Goal: Information Seeking & Learning: Learn about a topic

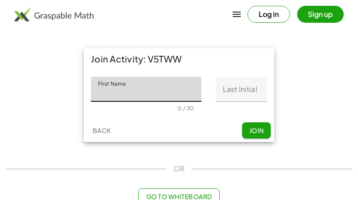
click at [176, 90] on input "First Name" at bounding box center [146, 89] width 110 height 25
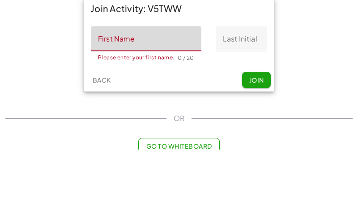
scroll to position [31, 0]
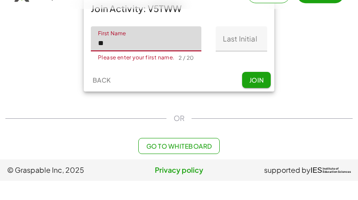
type input "*"
type input "**********"
click at [259, 46] on input "Last Initial" at bounding box center [241, 58] width 51 height 25
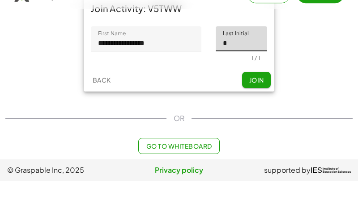
type input "*"
click at [217, 88] on div "Back Join" at bounding box center [179, 99] width 191 height 23
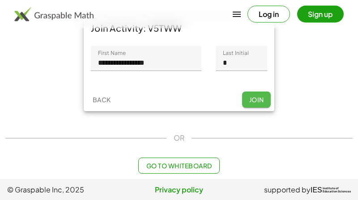
click at [261, 101] on span "Join" at bounding box center [256, 100] width 15 height 8
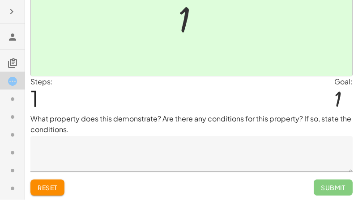
scroll to position [95, 0]
click at [58, 152] on textarea at bounding box center [191, 154] width 322 height 36
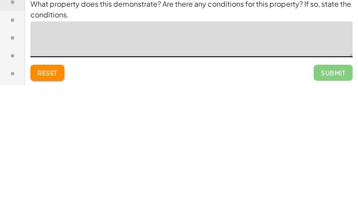
type textarea "*"
click at [308, 136] on textarea "*" at bounding box center [191, 154] width 322 height 36
type textarea "*"
click at [296, 172] on div "Reset Submit" at bounding box center [191, 184] width 322 height 24
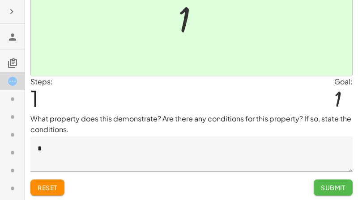
click at [340, 187] on span "Submit" at bounding box center [333, 188] width 25 height 8
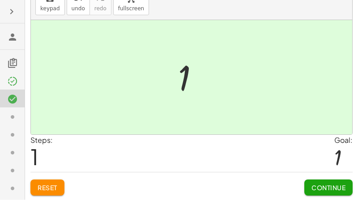
scroll to position [37, 0]
click at [335, 191] on span "Continue" at bounding box center [328, 188] width 34 height 8
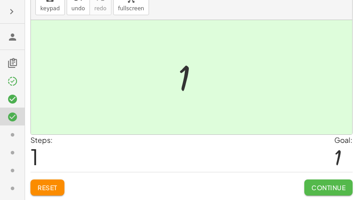
click at [329, 184] on span "Continue" at bounding box center [328, 188] width 34 height 8
click at [343, 186] on span "Continue" at bounding box center [328, 188] width 34 height 8
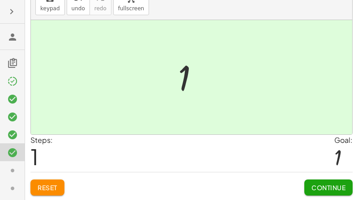
click at [344, 188] on span "Continue" at bounding box center [328, 188] width 34 height 8
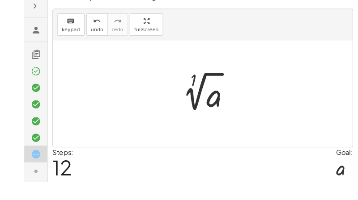
scroll to position [28, 0]
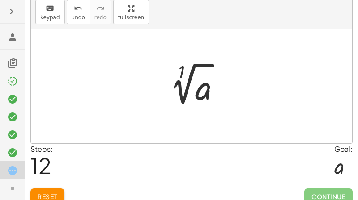
click at [338, 190] on span "Continue" at bounding box center [328, 197] width 48 height 16
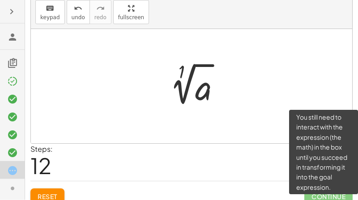
click at [336, 171] on div at bounding box center [338, 167] width 9 height 24
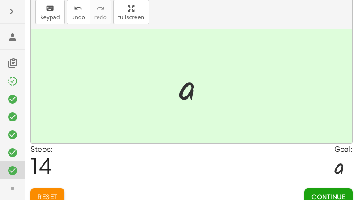
click at [319, 189] on button "Continue" at bounding box center [328, 197] width 48 height 16
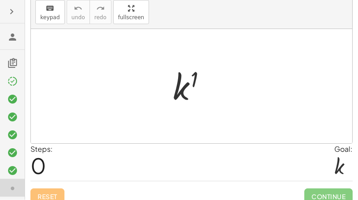
click at [313, 191] on span "Continue" at bounding box center [328, 197] width 48 height 16
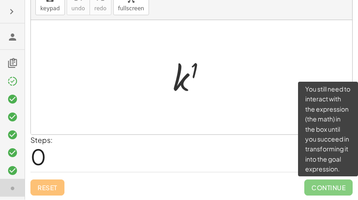
scroll to position [37, 0]
click at [332, 189] on span "Continue" at bounding box center [328, 188] width 48 height 16
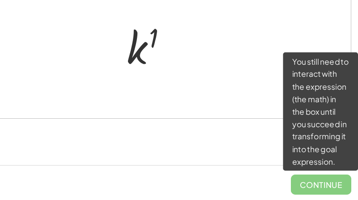
click at [304, 180] on span "Continue" at bounding box center [328, 188] width 48 height 16
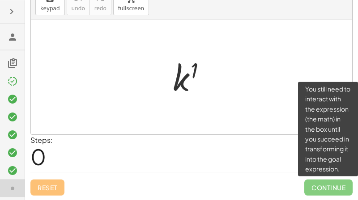
click at [331, 180] on span "Continue" at bounding box center [328, 188] width 48 height 16
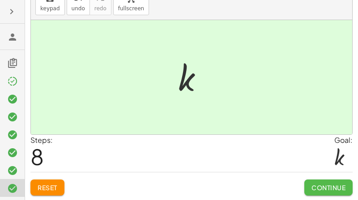
click at [318, 191] on span "Continue" at bounding box center [328, 188] width 34 height 8
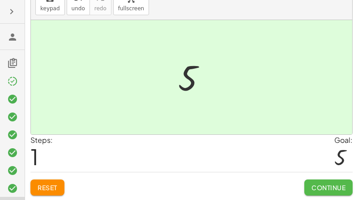
click at [326, 192] on button "Continue" at bounding box center [328, 188] width 48 height 16
click at [336, 186] on span "Continue" at bounding box center [328, 188] width 34 height 8
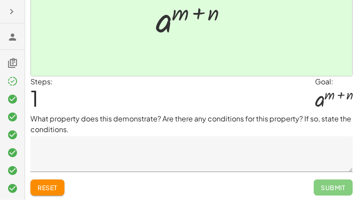
scroll to position [95, 0]
click at [334, 186] on span "Submit" at bounding box center [333, 188] width 39 height 16
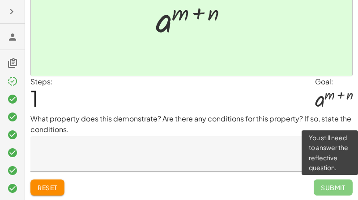
click at [266, 154] on textarea at bounding box center [191, 154] width 322 height 36
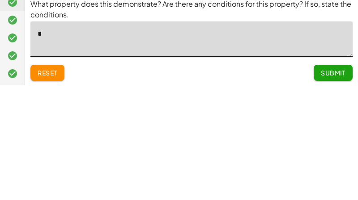
type textarea "**"
click at [339, 184] on span "Submit" at bounding box center [333, 188] width 25 height 8
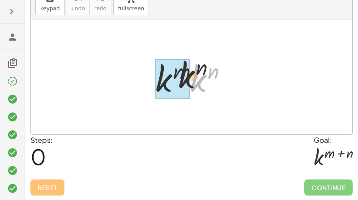
scroll to position [37, 0]
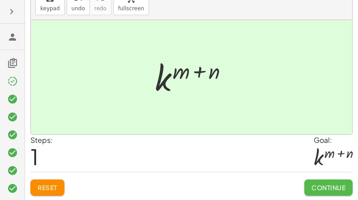
click at [318, 189] on span "Continue" at bounding box center [328, 188] width 34 height 8
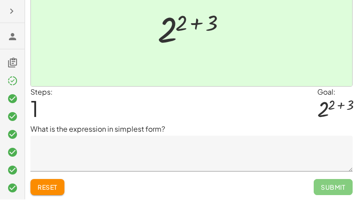
scroll to position [85, 0]
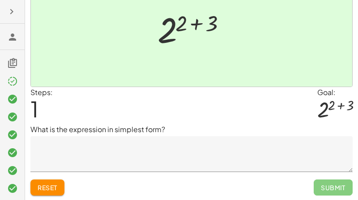
click at [324, 191] on span "Submit" at bounding box center [333, 188] width 39 height 16
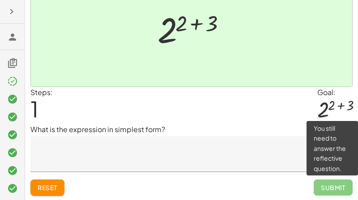
click at [302, 146] on textarea at bounding box center [191, 154] width 322 height 36
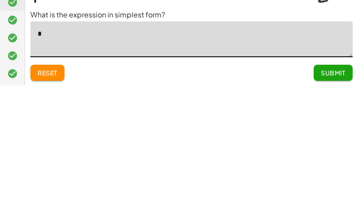
type textarea "**"
click at [335, 184] on span "Submit" at bounding box center [333, 188] width 25 height 8
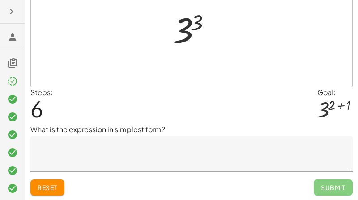
click at [324, 191] on span "Submit" at bounding box center [333, 188] width 39 height 16
click at [289, 106] on div "Steps: 6 Goal: 3 ( + 2 + 1 )" at bounding box center [191, 105] width 322 height 37
click at [276, 107] on div "Steps: 6 Goal: 3 ( + 2 + 1 )" at bounding box center [191, 105] width 322 height 37
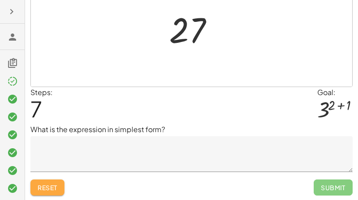
click at [58, 193] on button "Reset" at bounding box center [47, 188] width 34 height 16
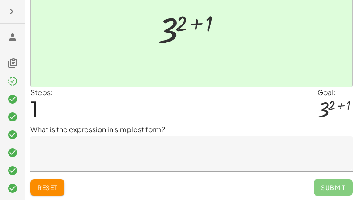
click at [332, 190] on span "Submit" at bounding box center [333, 188] width 39 height 16
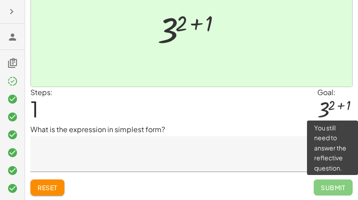
click at [342, 185] on span "Submit" at bounding box center [333, 188] width 39 height 16
click at [245, 157] on textarea at bounding box center [191, 154] width 322 height 36
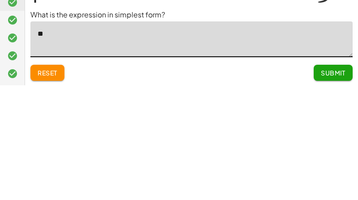
click at [334, 136] on textarea "**" at bounding box center [191, 154] width 322 height 36
type textarea "**"
click at [336, 173] on div "Submit" at bounding box center [333, 184] width 39 height 23
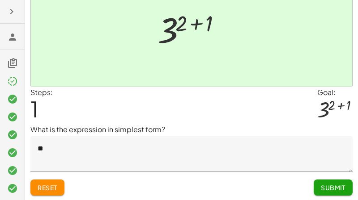
click at [338, 186] on span "Submit" at bounding box center [333, 188] width 25 height 8
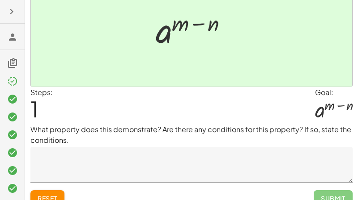
click at [334, 195] on span "Submit" at bounding box center [333, 199] width 39 height 16
click at [321, 167] on textarea at bounding box center [191, 165] width 322 height 36
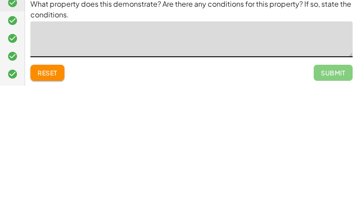
scroll to position [87, 0]
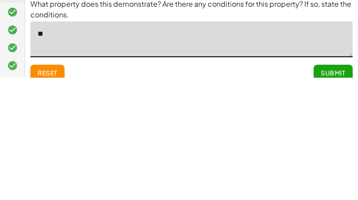
type textarea "***"
click at [340, 144] on textarea "***" at bounding box center [191, 162] width 322 height 36
click at [335, 192] on span "Submit" at bounding box center [333, 196] width 25 height 8
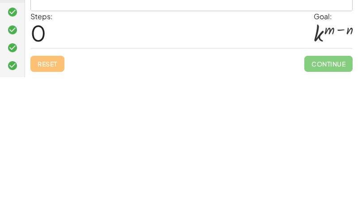
scroll to position [37, 0]
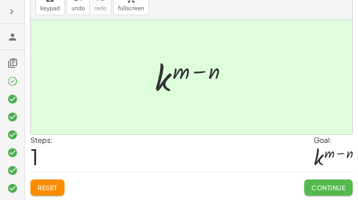
click at [327, 187] on span "Continue" at bounding box center [328, 188] width 34 height 8
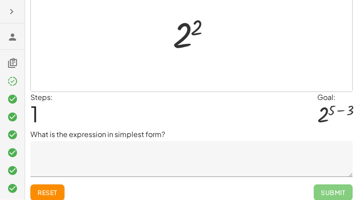
scroll to position [80, 0]
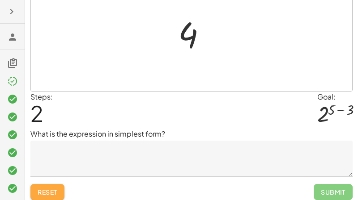
click at [48, 191] on span "Reset" at bounding box center [48, 192] width 20 height 8
click at [61, 192] on button "Reset" at bounding box center [47, 192] width 34 height 16
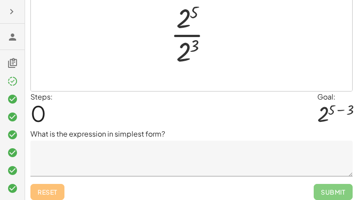
click at [60, 190] on div "Reset Submit" at bounding box center [191, 189] width 322 height 24
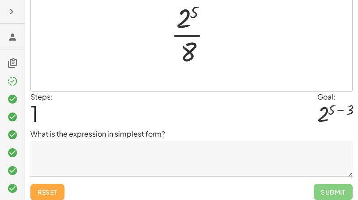
click at [55, 190] on span "Reset" at bounding box center [48, 192] width 20 height 8
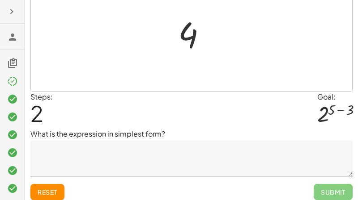
click at [52, 191] on span "Reset" at bounding box center [48, 192] width 20 height 8
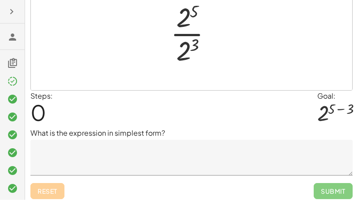
scroll to position [85, 0]
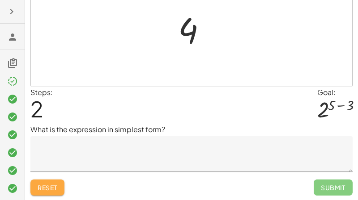
click at [56, 185] on span "Reset" at bounding box center [48, 188] width 20 height 8
click at [57, 190] on span "Reset" at bounding box center [48, 188] width 20 height 8
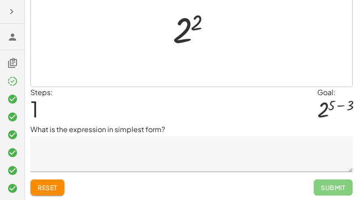
click at [53, 188] on span "Reset" at bounding box center [48, 188] width 20 height 8
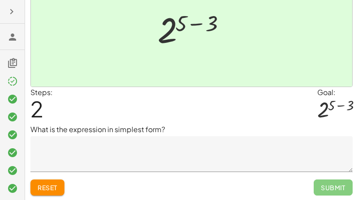
click at [333, 190] on span "Submit" at bounding box center [333, 188] width 39 height 16
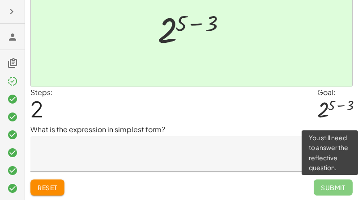
click at [336, 186] on span "Submit" at bounding box center [333, 188] width 39 height 16
click at [268, 149] on textarea at bounding box center [191, 154] width 322 height 36
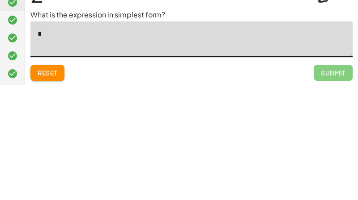
type textarea "**"
click at [340, 184] on span "Submit" at bounding box center [333, 188] width 25 height 8
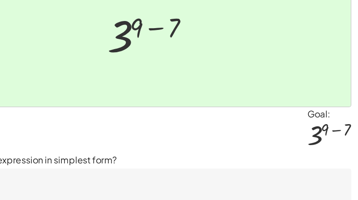
scroll to position [85, 0]
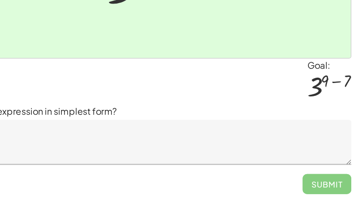
click at [255, 136] on textarea at bounding box center [191, 154] width 322 height 36
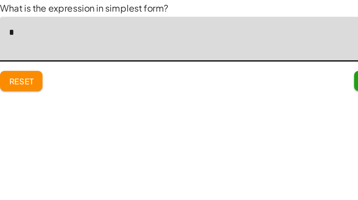
type textarea "**"
click at [254, 136] on textarea "**" at bounding box center [191, 154] width 322 height 36
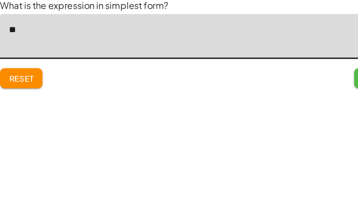
click at [314, 179] on button "Submit" at bounding box center [333, 187] width 39 height 16
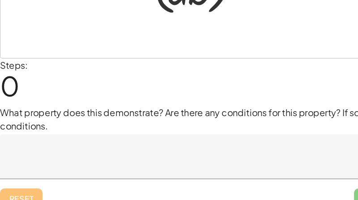
click at [201, 125] on p "What property does this demonstrate? Are there any conditions for this property…" at bounding box center [191, 135] width 322 height 21
click at [207, 125] on p "What property does this demonstrate? Are there any conditions for this property…" at bounding box center [191, 135] width 322 height 21
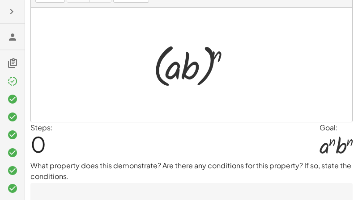
scroll to position [49, 0]
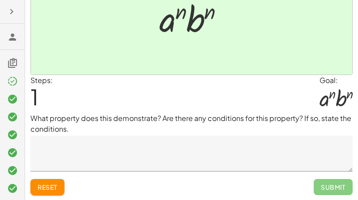
click at [280, 143] on textarea at bounding box center [191, 154] width 322 height 36
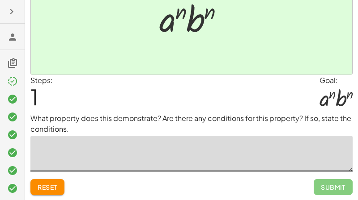
scroll to position [97, 0]
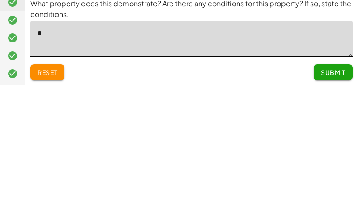
type textarea "**"
click at [334, 183] on span "Submit" at bounding box center [333, 187] width 25 height 8
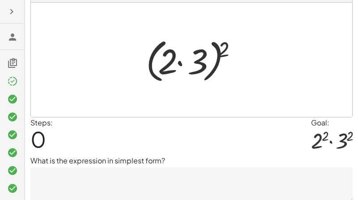
scroll to position [54, 0]
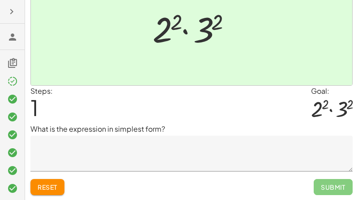
click at [258, 147] on textarea at bounding box center [191, 154] width 322 height 36
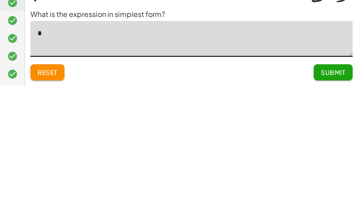
scroll to position [86, 0]
type textarea "**"
click at [329, 183] on span "Submit" at bounding box center [333, 187] width 25 height 8
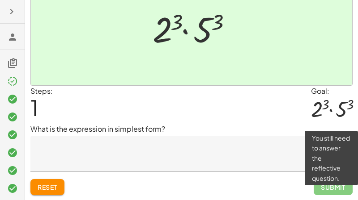
click at [322, 184] on span "Submit" at bounding box center [333, 187] width 39 height 16
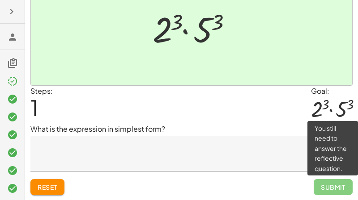
click at [245, 158] on textarea at bounding box center [191, 154] width 322 height 36
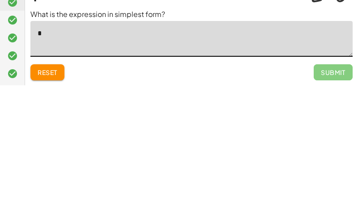
type textarea "**"
click at [335, 183] on span "Submit" at bounding box center [333, 187] width 25 height 8
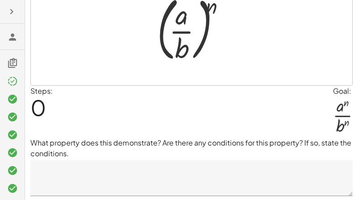
click at [330, 72] on div at bounding box center [191, 28] width 321 height 115
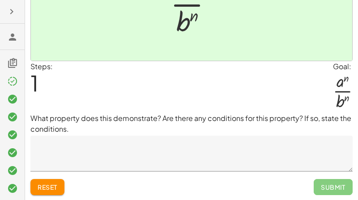
click at [262, 157] on textarea at bounding box center [191, 154] width 322 height 36
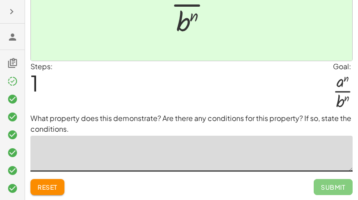
scroll to position [110, 0]
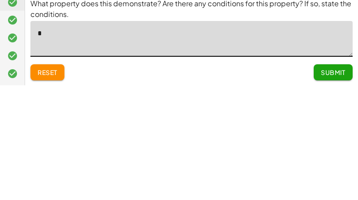
type textarea "**"
click at [328, 183] on span "Submit" at bounding box center [333, 187] width 25 height 8
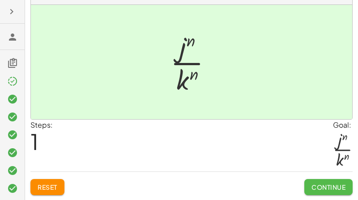
click at [311, 188] on span "Continue" at bounding box center [328, 187] width 34 height 8
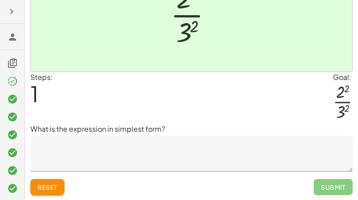
click at [264, 156] on textarea at bounding box center [191, 154] width 322 height 36
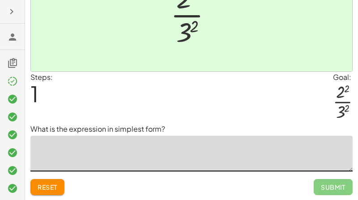
scroll to position [100, 0]
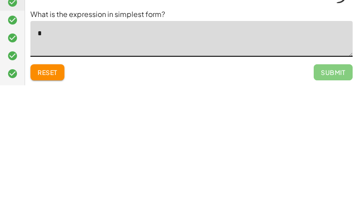
type textarea "**"
click at [333, 179] on button "Submit" at bounding box center [333, 187] width 39 height 16
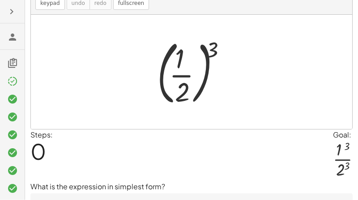
scroll to position [42, 0]
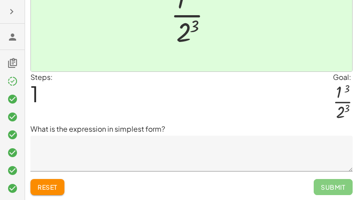
click at [298, 153] on textarea at bounding box center [191, 154] width 322 height 36
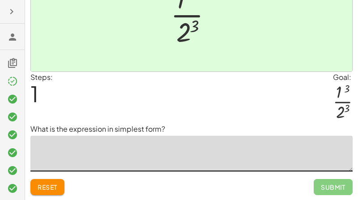
scroll to position [100, 0]
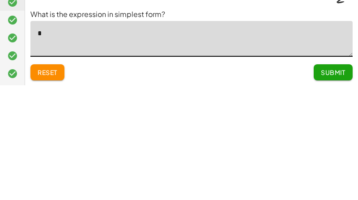
type textarea "**"
click at [333, 183] on span "Submit" at bounding box center [333, 187] width 25 height 8
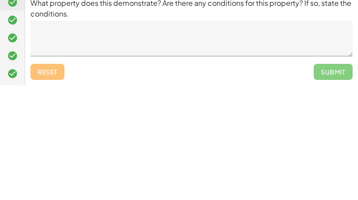
scroll to position [95, 0]
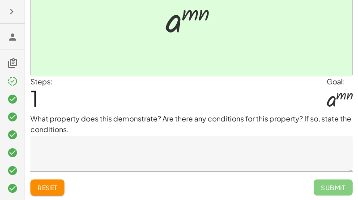
click at [327, 183] on span "Submit" at bounding box center [333, 188] width 39 height 16
click at [327, 151] on textarea at bounding box center [191, 154] width 322 height 36
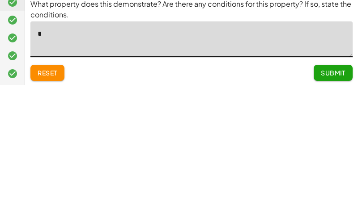
type textarea "**"
click at [324, 184] on span "Submit" at bounding box center [333, 188] width 25 height 8
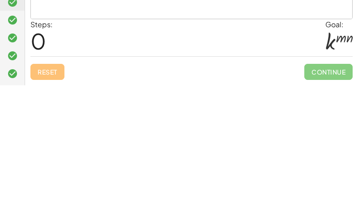
scroll to position [37, 0]
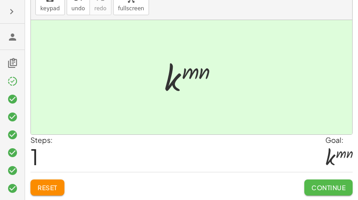
click at [331, 191] on span "Continue" at bounding box center [328, 188] width 34 height 8
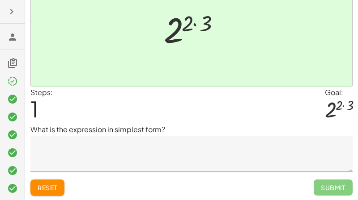
click at [289, 140] on textarea at bounding box center [191, 154] width 322 height 36
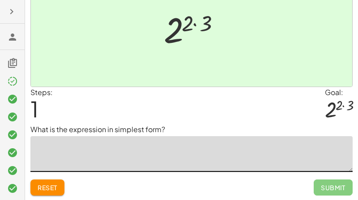
scroll to position [85, 0]
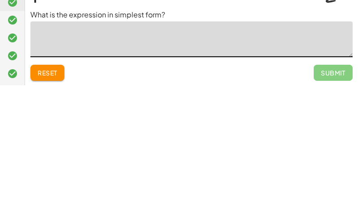
type textarea "*"
click at [343, 184] on span "Submit" at bounding box center [333, 188] width 25 height 8
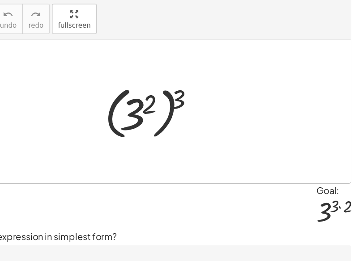
scroll to position [11, 0]
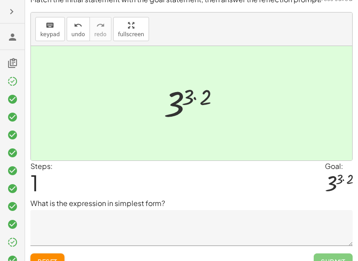
click at [263, 200] on textarea at bounding box center [191, 228] width 322 height 36
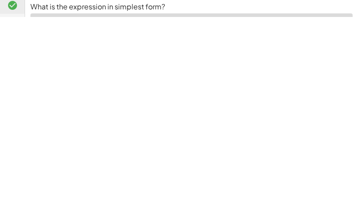
scroll to position [85, 0]
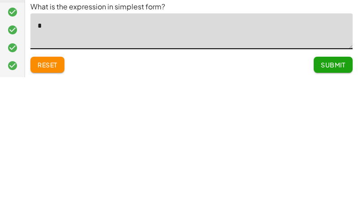
type textarea "*"
click at [250, 172] on div "Reset Submit" at bounding box center [191, 184] width 322 height 24
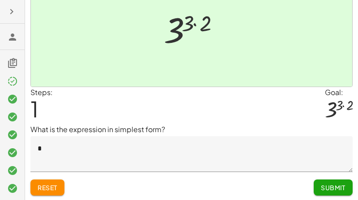
click at [327, 189] on span "Submit" at bounding box center [333, 188] width 25 height 8
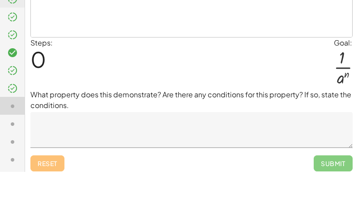
scroll to position [110, 0]
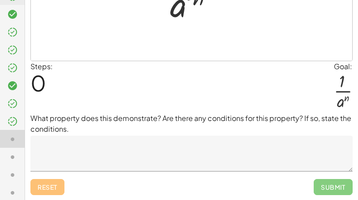
click at [233, 142] on textarea at bounding box center [191, 154] width 322 height 36
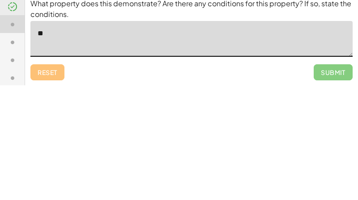
click at [250, 136] on textarea "**" at bounding box center [191, 154] width 322 height 36
click at [248, 136] on textarea "**" at bounding box center [191, 154] width 322 height 36
type textarea "**"
click at [245, 172] on div "Reset Submit" at bounding box center [191, 184] width 322 height 24
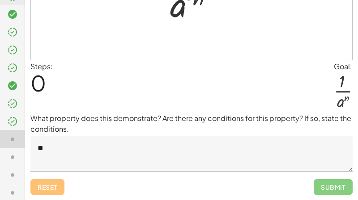
click at [345, 84] on div at bounding box center [343, 91] width 19 height 39
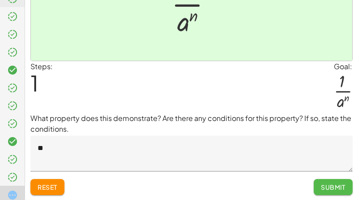
click at [325, 186] on span "Submit" at bounding box center [333, 187] width 25 height 8
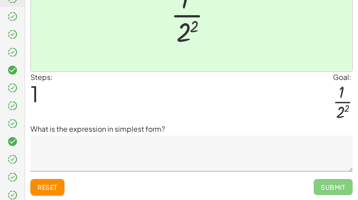
click at [271, 161] on textarea at bounding box center [191, 154] width 322 height 36
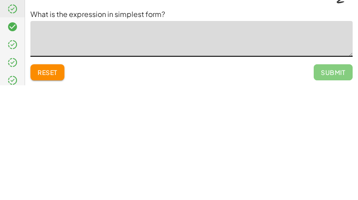
type textarea "*"
click at [333, 183] on span "Submit" at bounding box center [333, 187] width 25 height 8
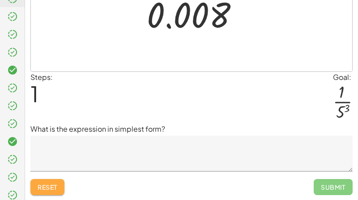
click at [59, 193] on button "Reset" at bounding box center [47, 187] width 34 height 16
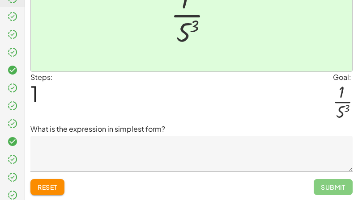
click at [305, 155] on textarea at bounding box center [191, 154] width 322 height 36
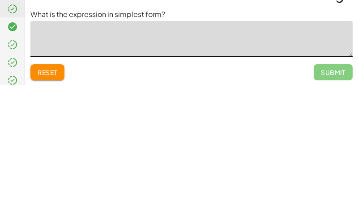
click at [336, 179] on span "Submit" at bounding box center [333, 187] width 39 height 16
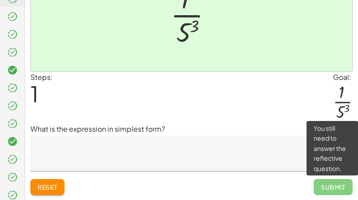
click at [277, 164] on textarea at bounding box center [191, 154] width 322 height 36
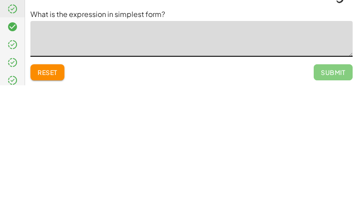
type textarea "*"
click at [340, 179] on button "Submit" at bounding box center [333, 187] width 39 height 16
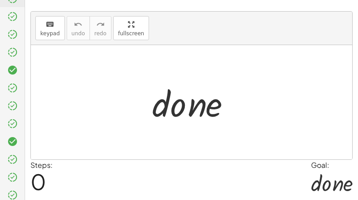
scroll to position [184, 0]
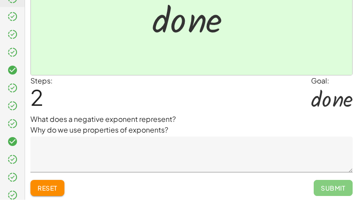
click at [328, 188] on span "Submit" at bounding box center [333, 188] width 39 height 16
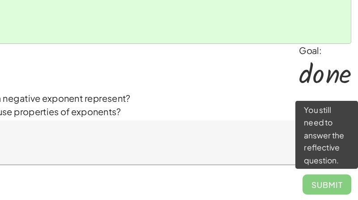
click at [208, 136] on textarea at bounding box center [191, 154] width 322 height 36
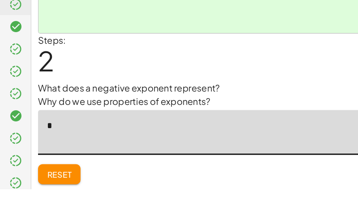
type textarea "*"
click at [239, 76] on div "Steps: 2 Goal: · d · o · n · e" at bounding box center [191, 95] width 322 height 38
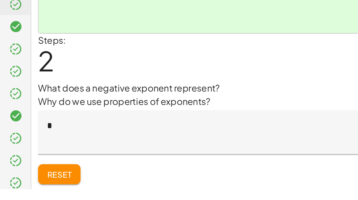
scroll to position [185, 0]
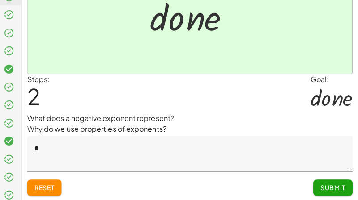
click at [329, 187] on span "Submit" at bounding box center [333, 188] width 25 height 8
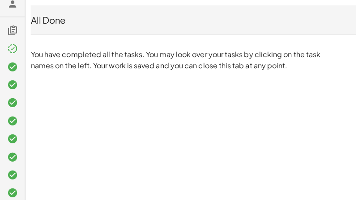
scroll to position [33, 0]
